Goal: Check status: Check status

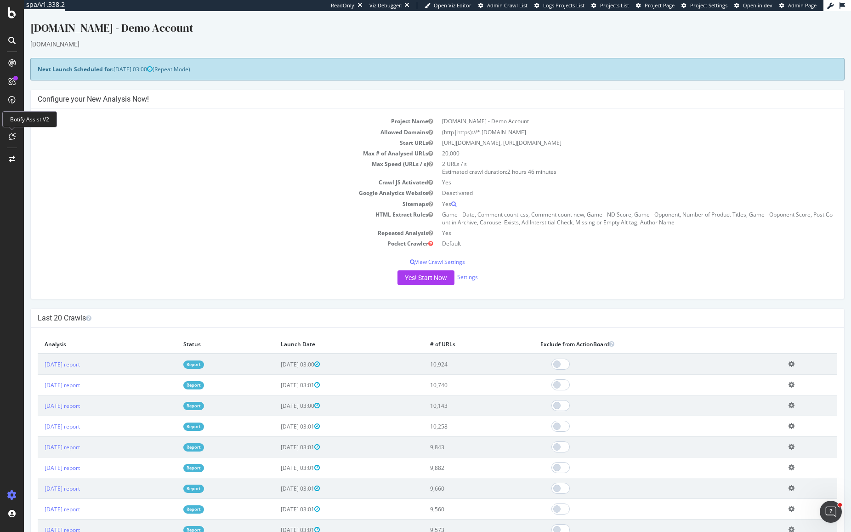
click at [152, 221] on td "HTML Extract Rules" at bounding box center [238, 218] width 400 height 18
